Goal: Navigation & Orientation: Find specific page/section

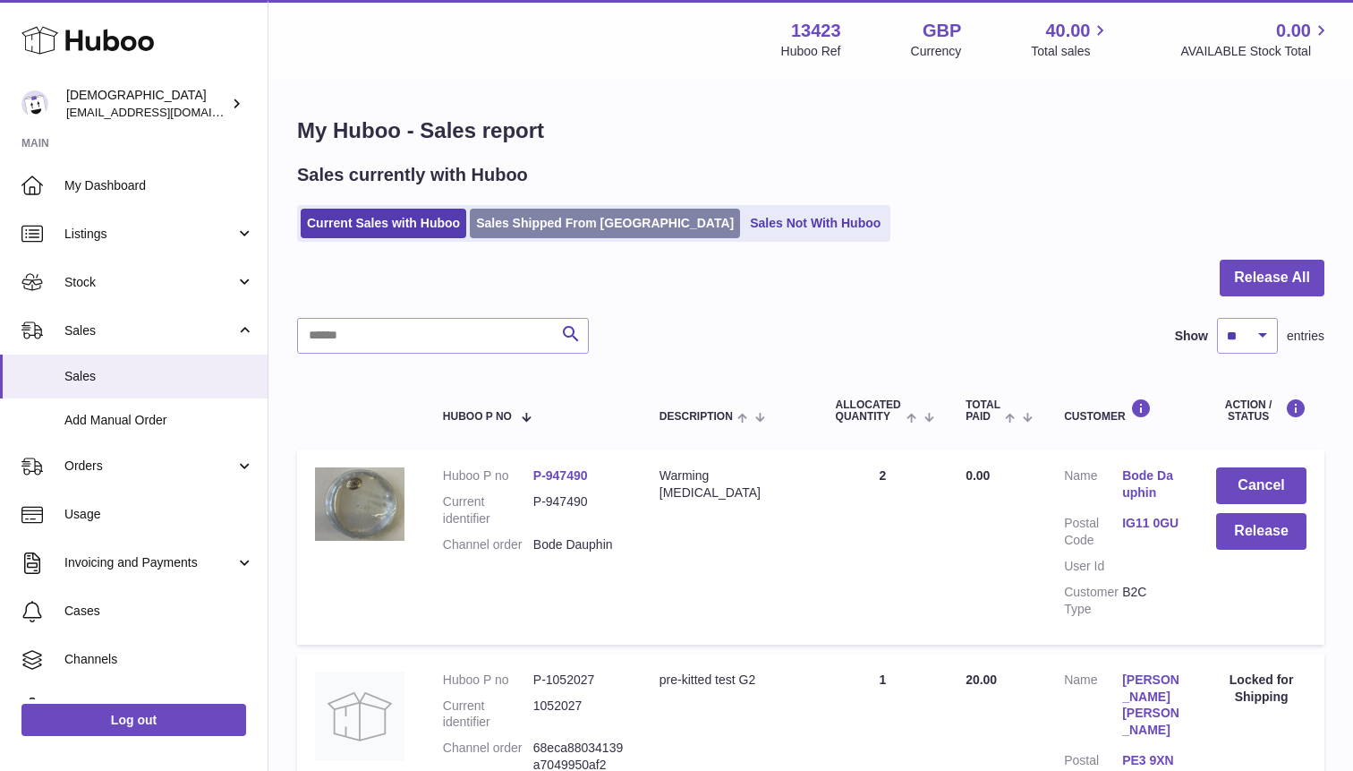
click at [551, 224] on link "Sales Shipped From Huboo" at bounding box center [605, 224] width 270 height 30
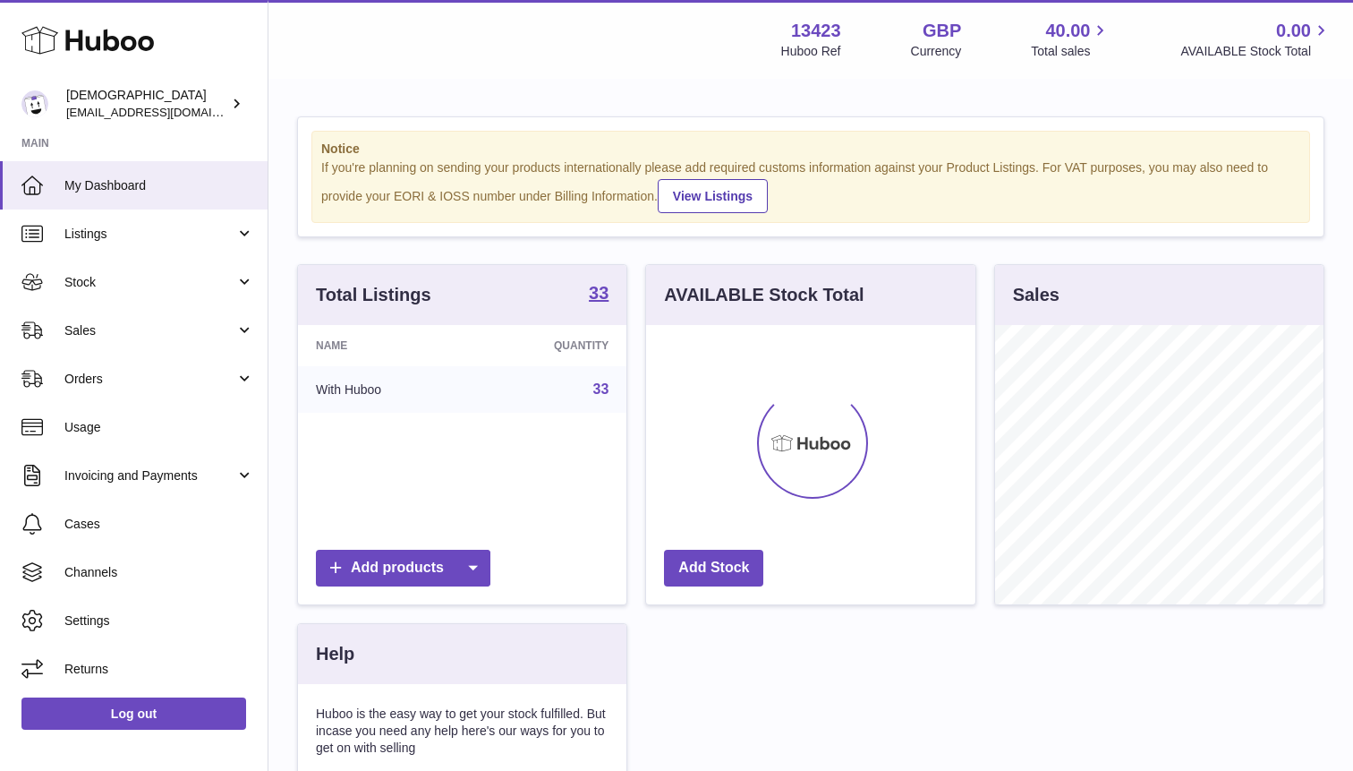
scroll to position [279, 328]
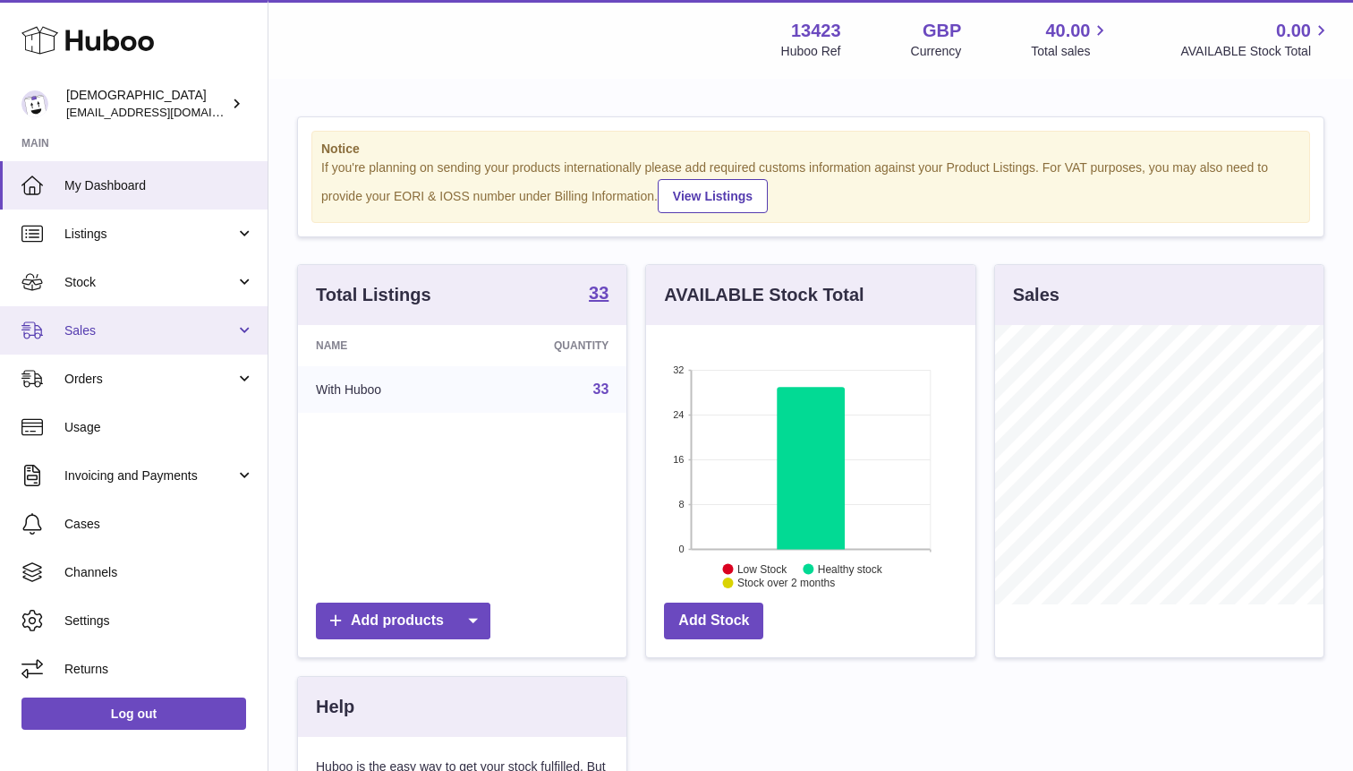
click at [191, 328] on span "Sales" at bounding box center [149, 330] width 171 height 17
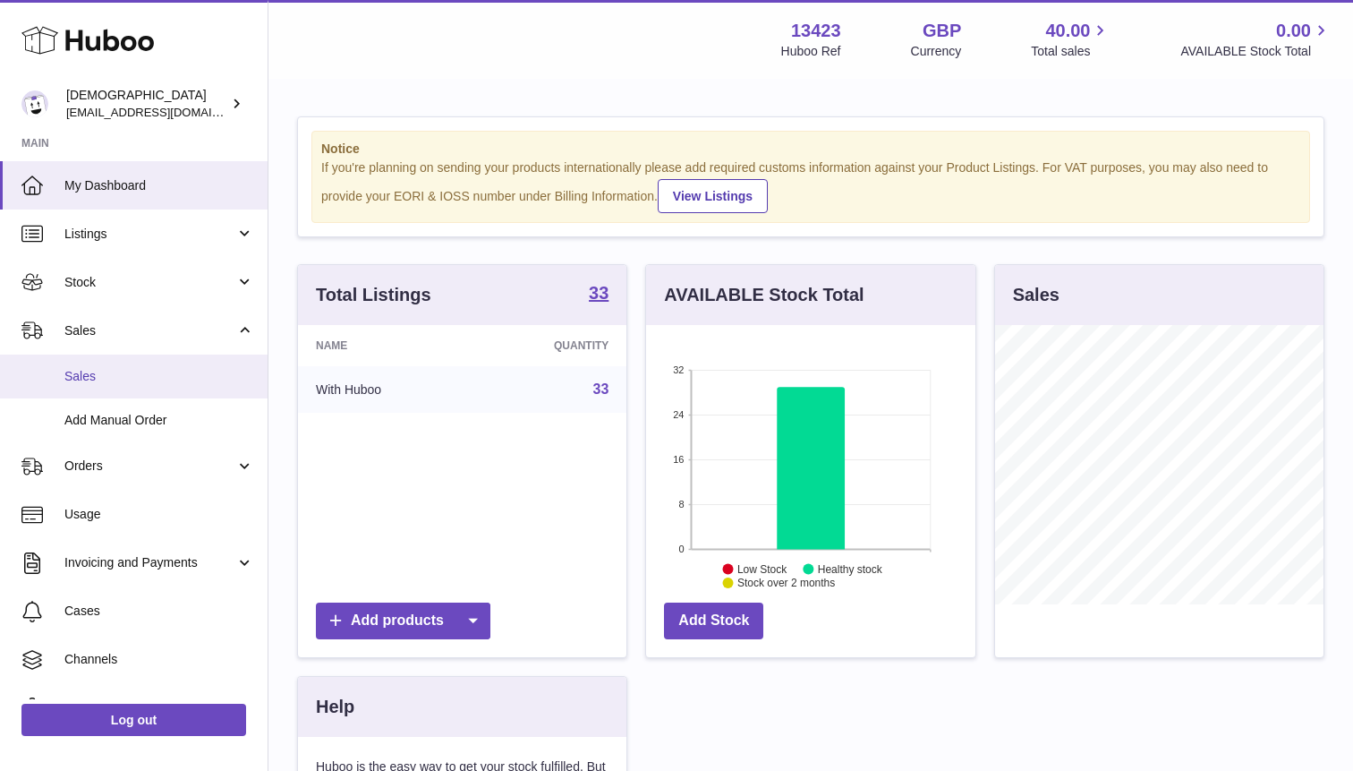
click at [181, 362] on link "Sales" at bounding box center [134, 376] width 268 height 44
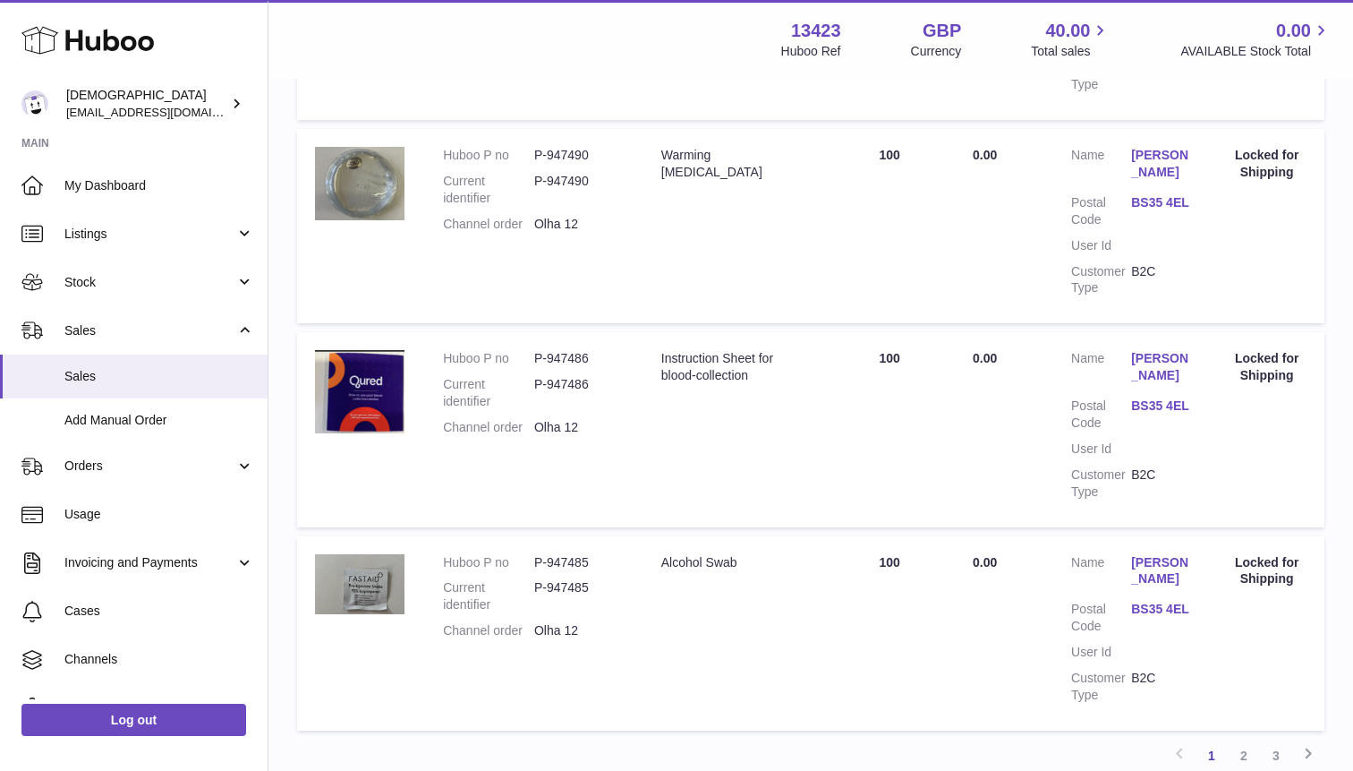
scroll to position [1938, 0]
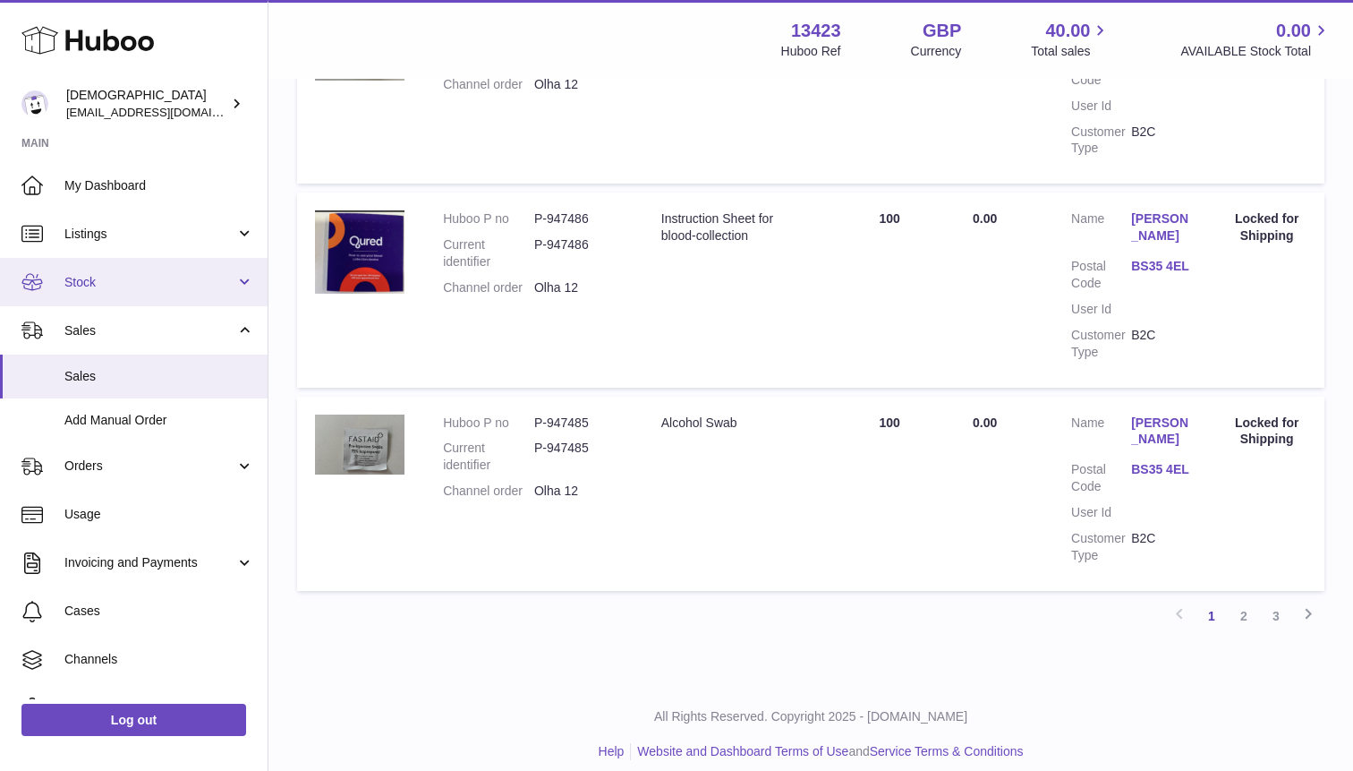
click at [74, 287] on span "Stock" at bounding box center [149, 282] width 171 height 17
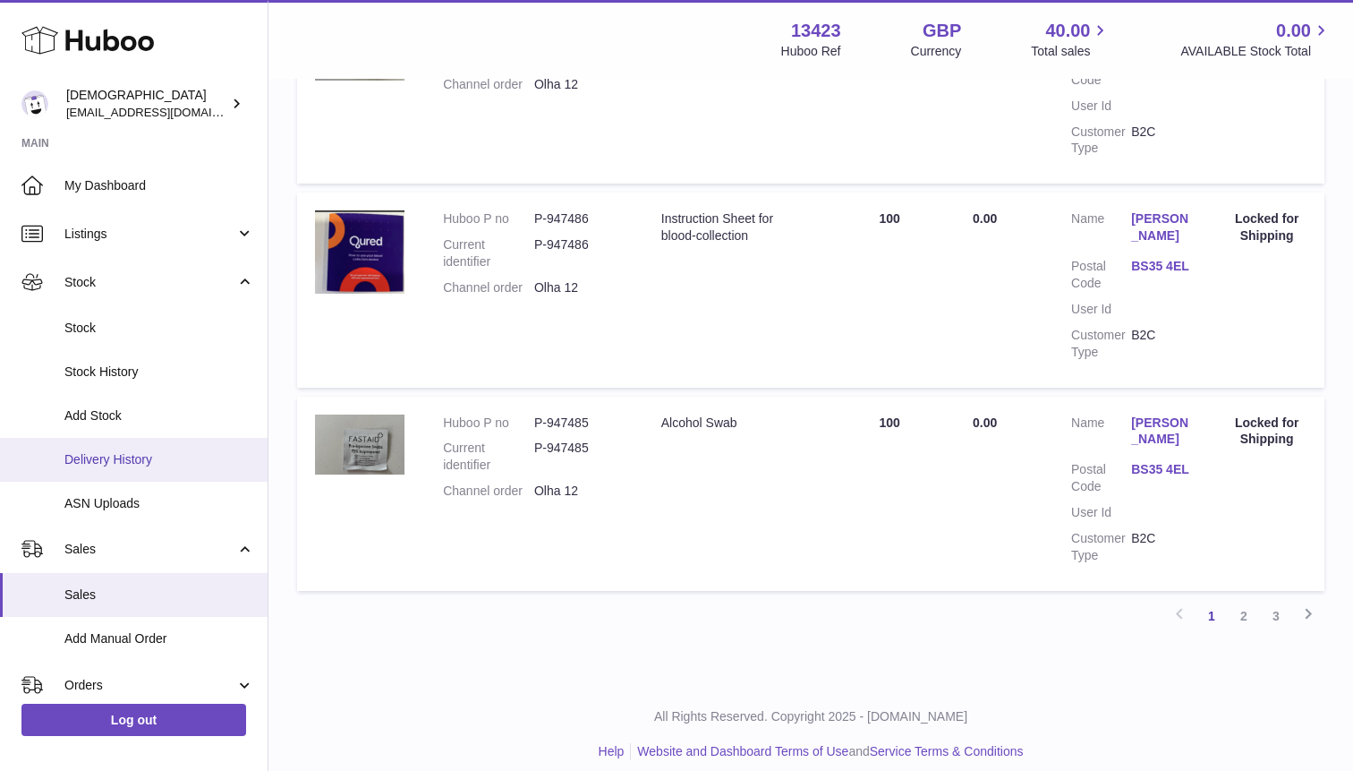
click at [106, 466] on span "Delivery History" at bounding box center [159, 459] width 190 height 17
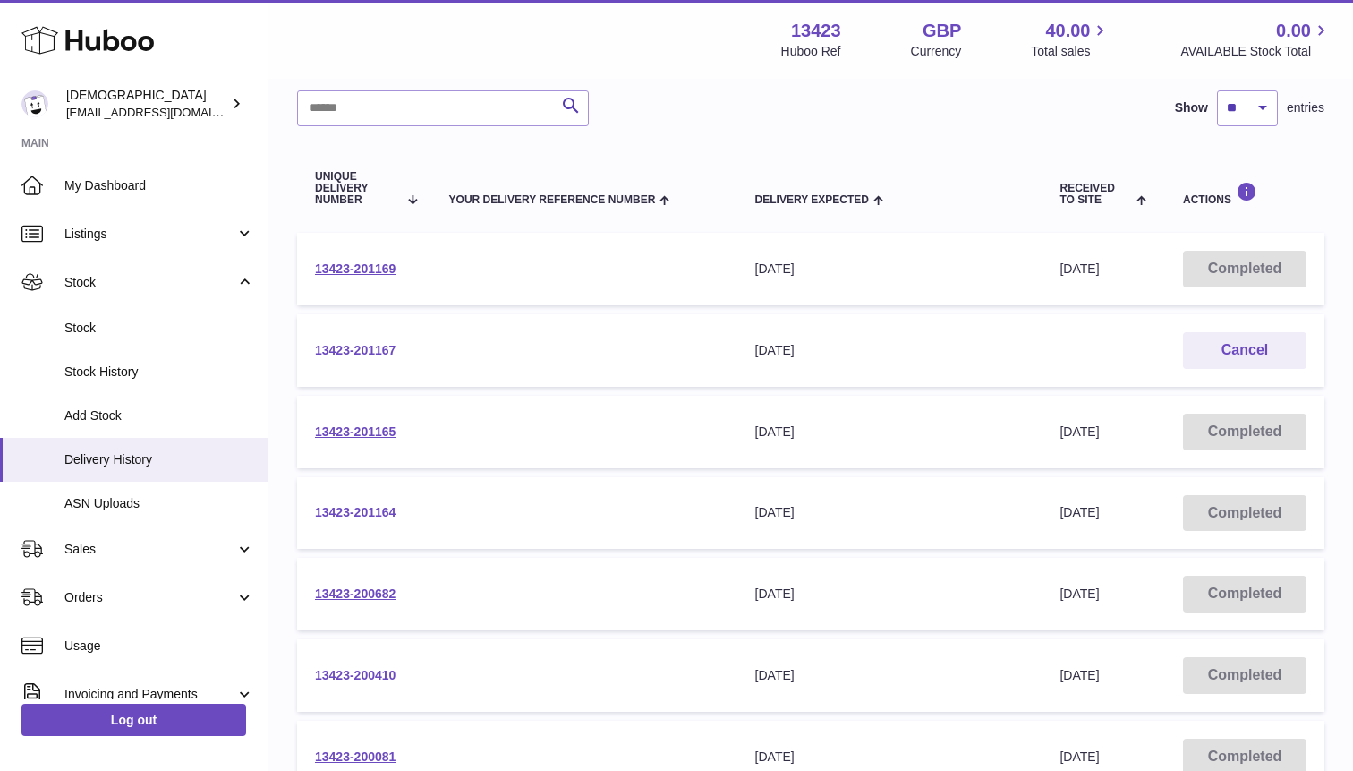
scroll to position [134, 0]
click at [337, 431] on link "13423-201165" at bounding box center [355, 429] width 81 height 14
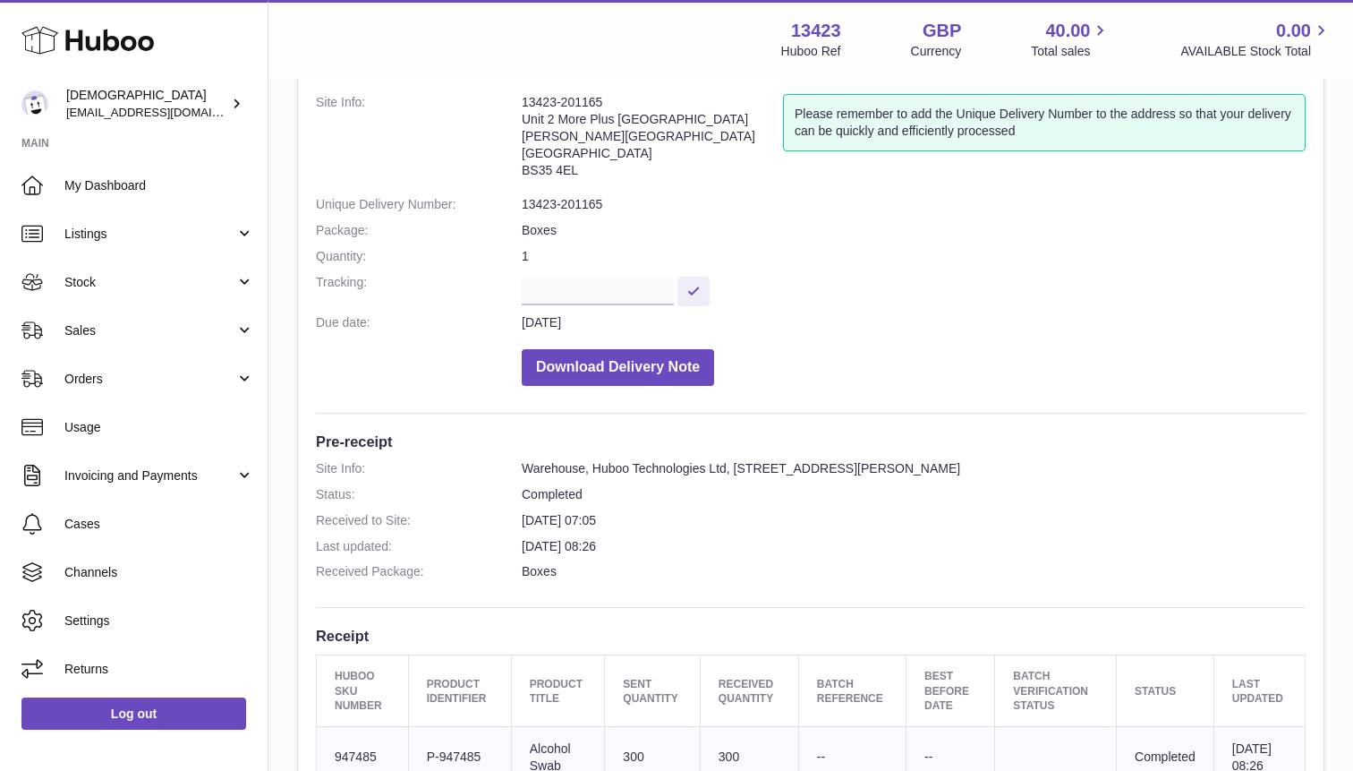
scroll to position [583, 0]
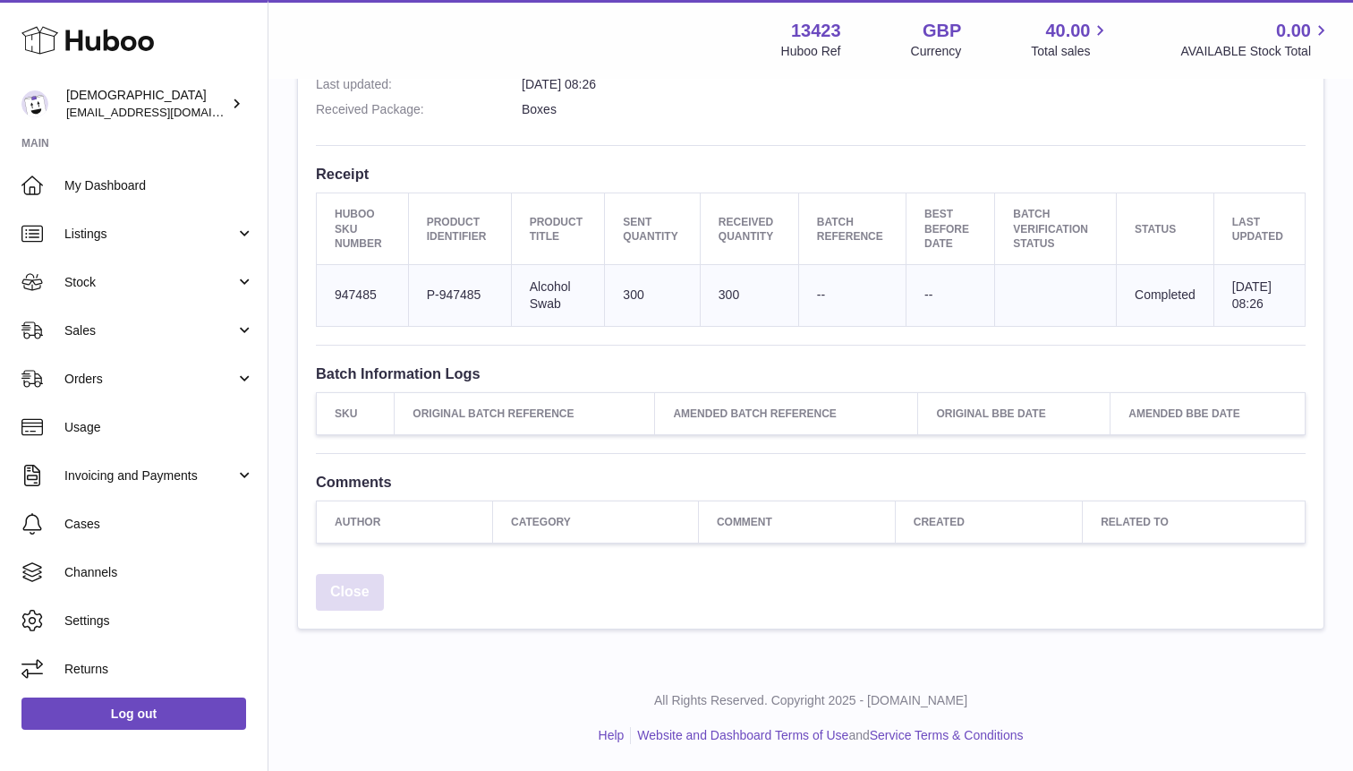
click at [362, 592] on link "Close" at bounding box center [350, 592] width 68 height 37
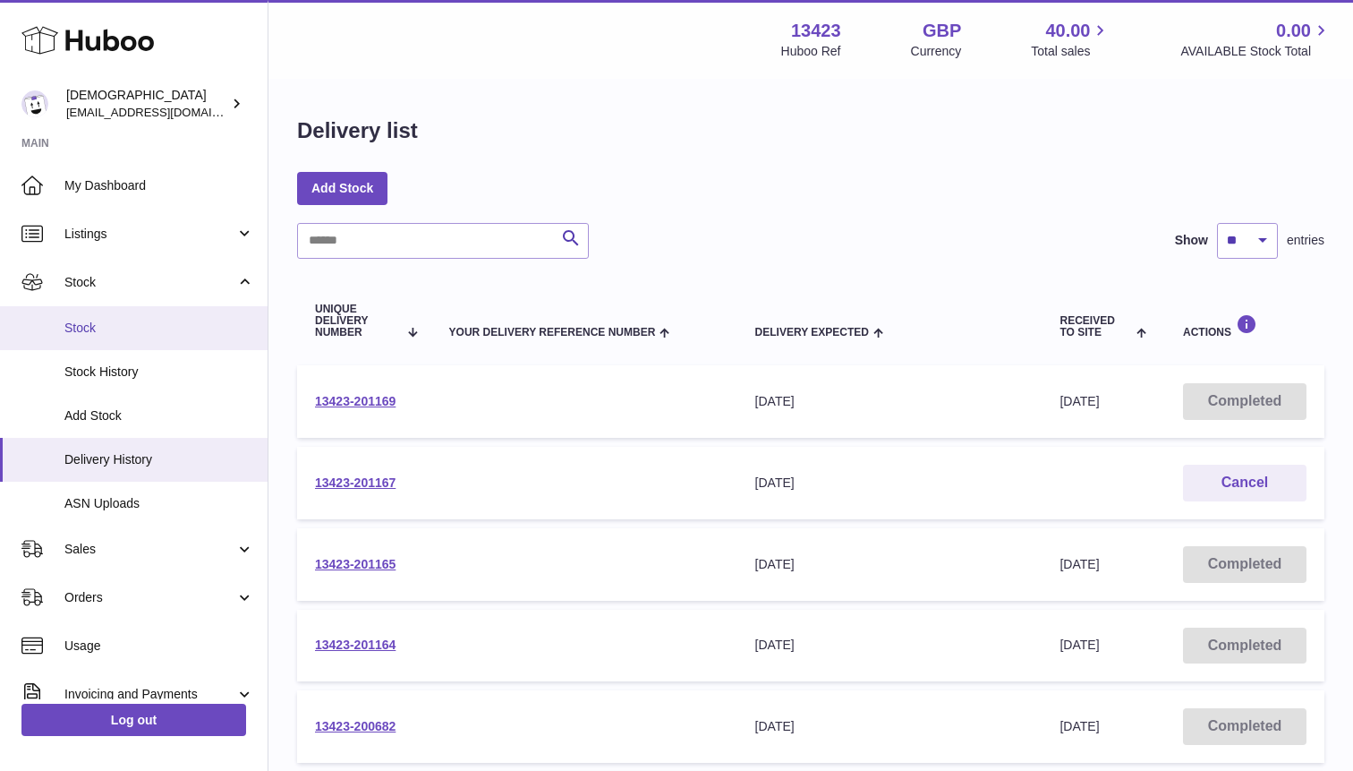
click at [201, 331] on span "Stock" at bounding box center [159, 327] width 190 height 17
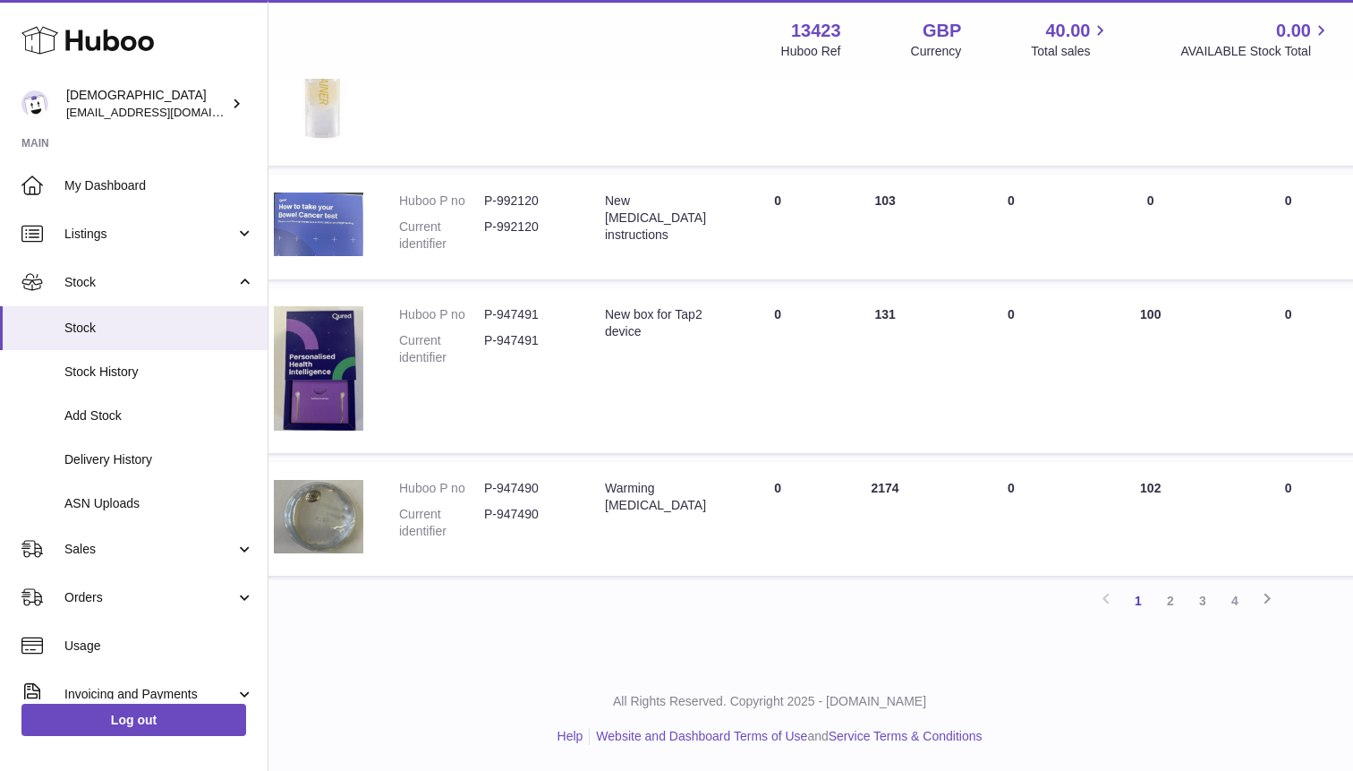
scroll to position [1234, 0]
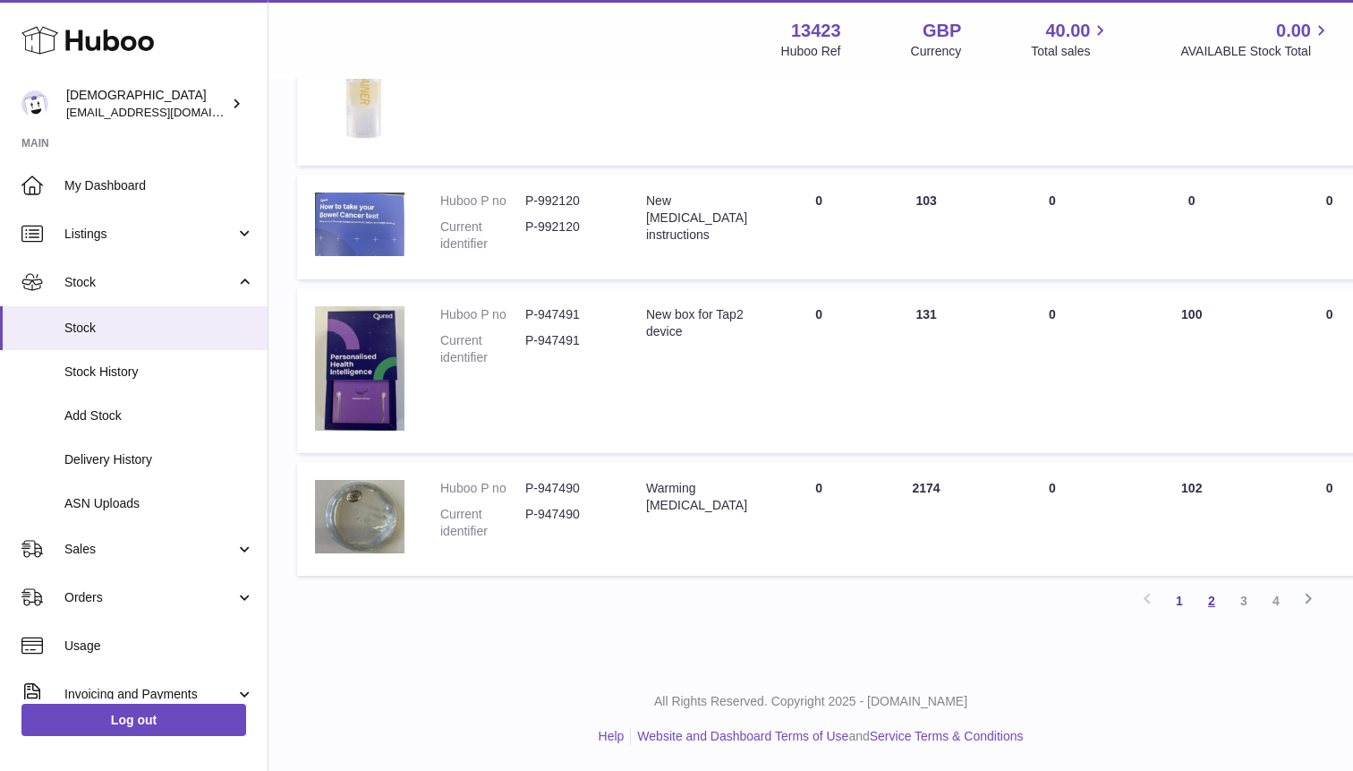
click at [1211, 602] on link "2" at bounding box center [1212, 600] width 32 height 32
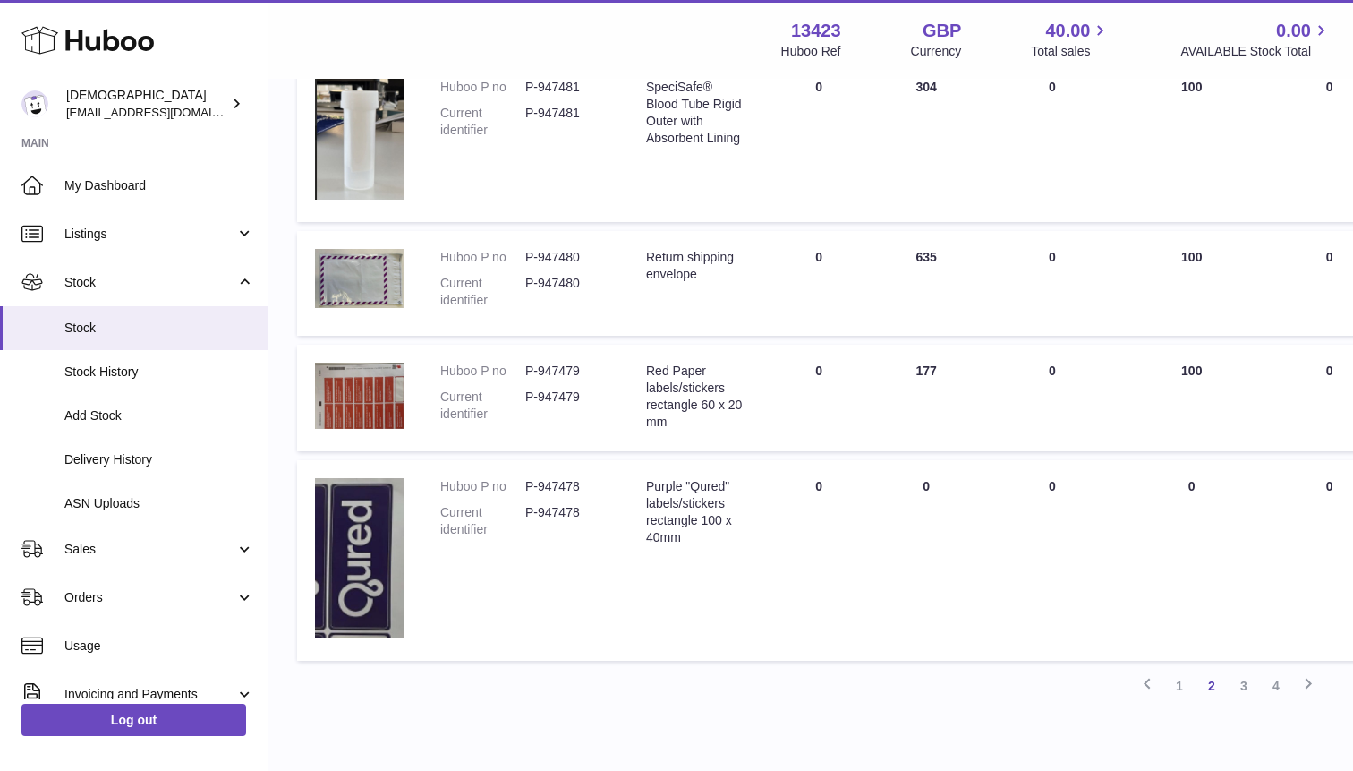
scroll to position [1034, 0]
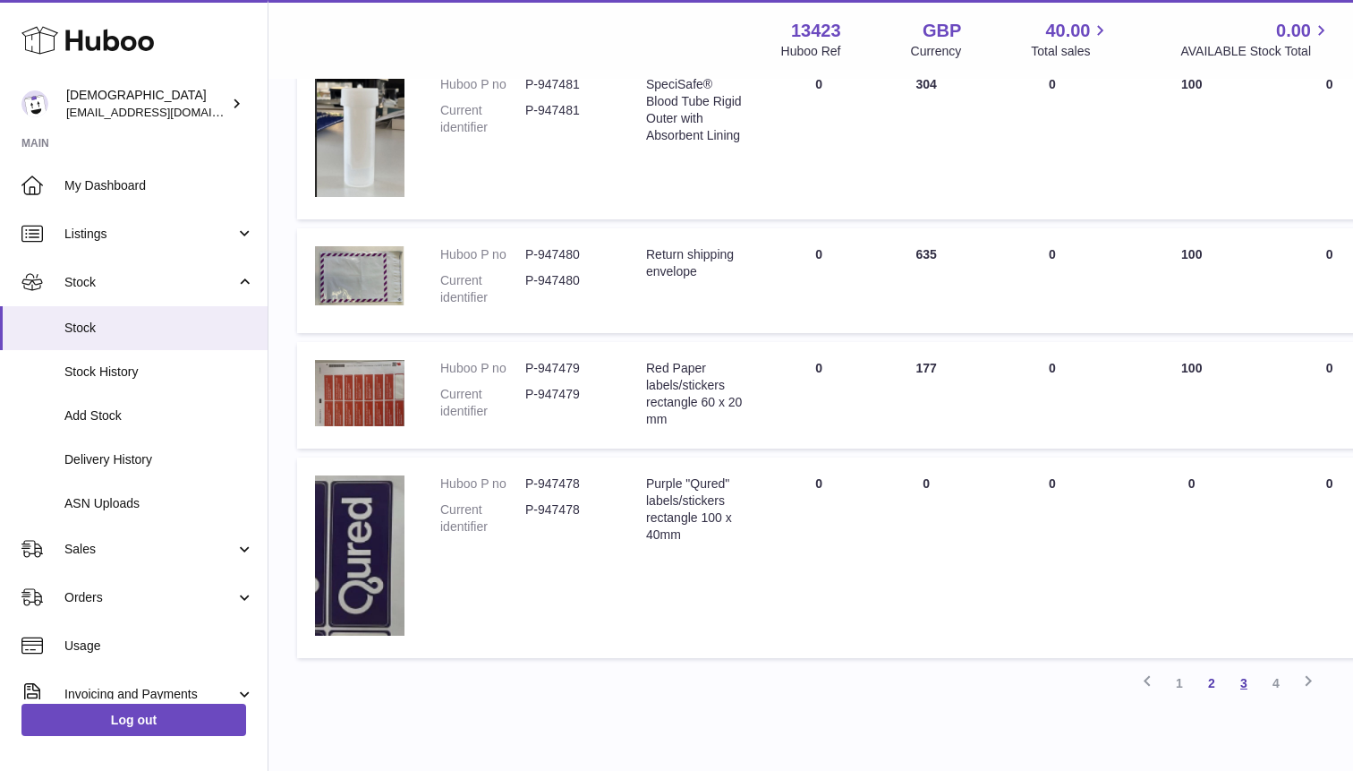
click at [1245, 694] on link "3" at bounding box center [1244, 683] width 32 height 32
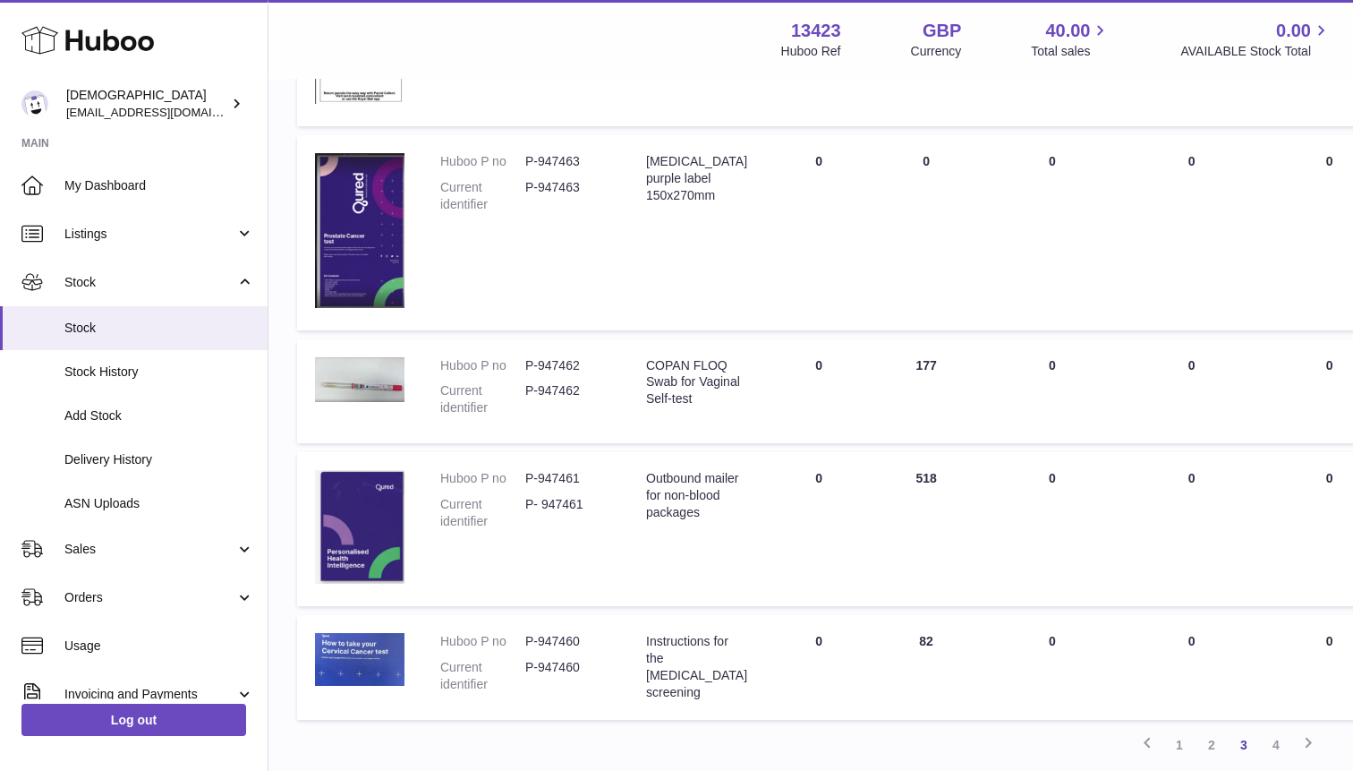
scroll to position [1250, 0]
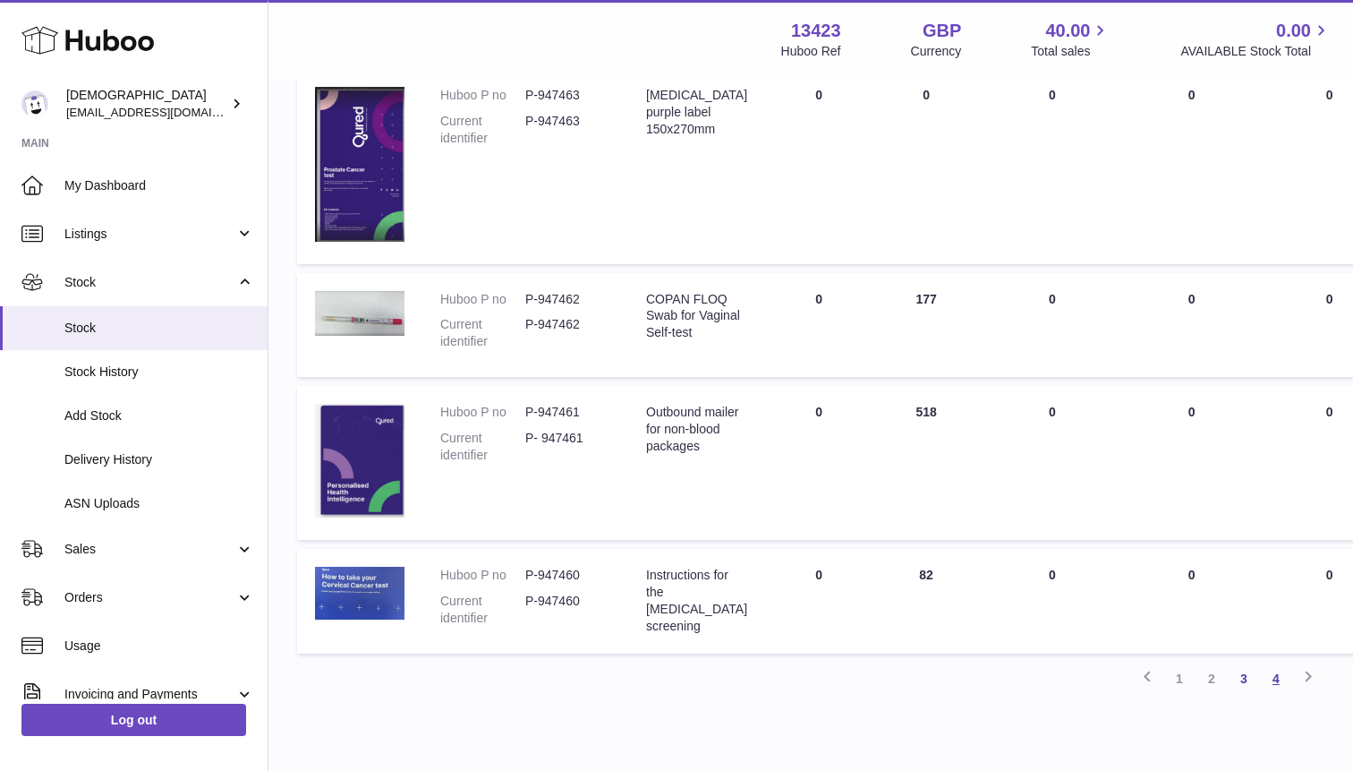
click at [1276, 677] on link "4" at bounding box center [1276, 678] width 32 height 32
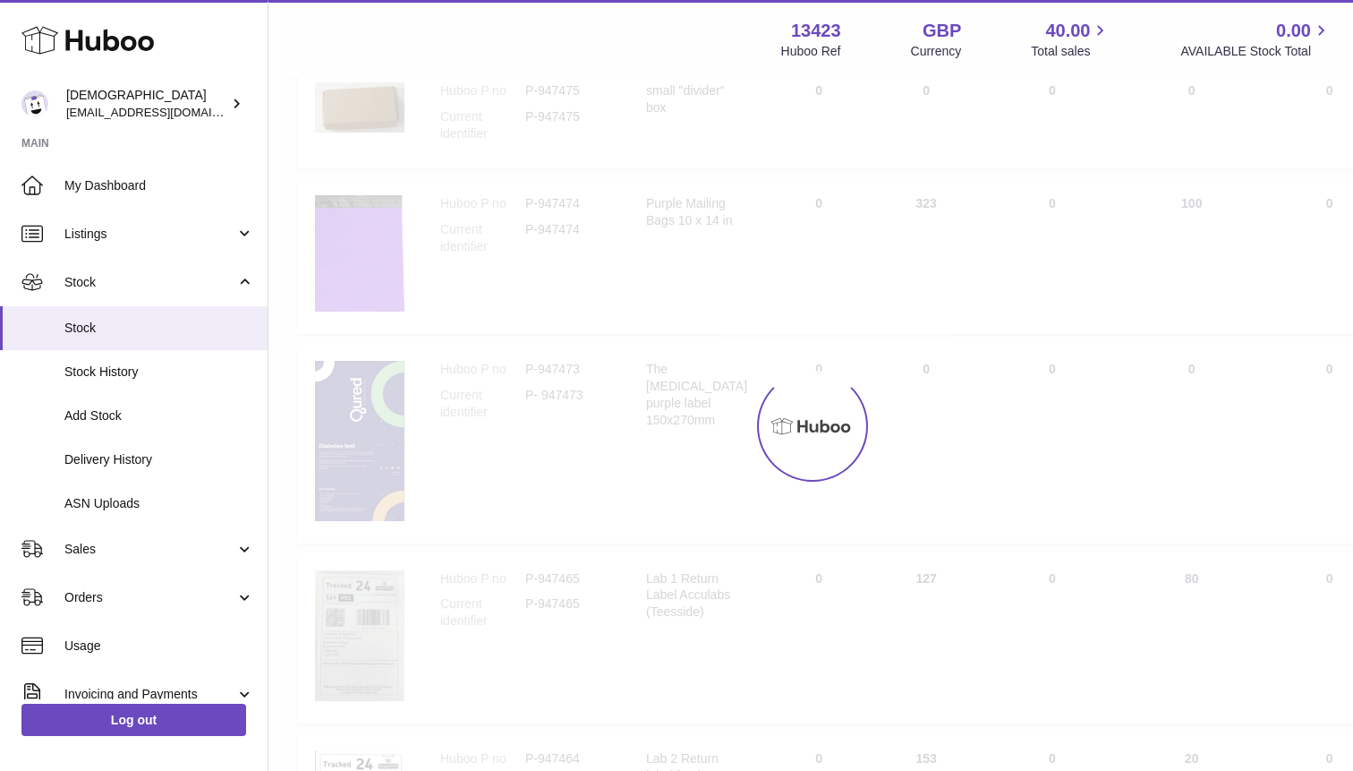
scroll to position [81, 0]
